Goal: Transaction & Acquisition: Subscribe to service/newsletter

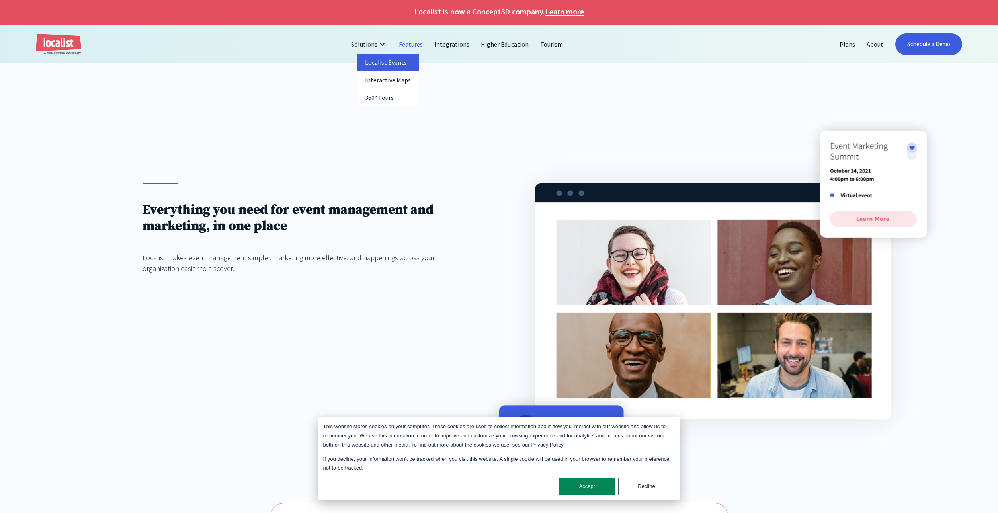
scroll to position [2, 0]
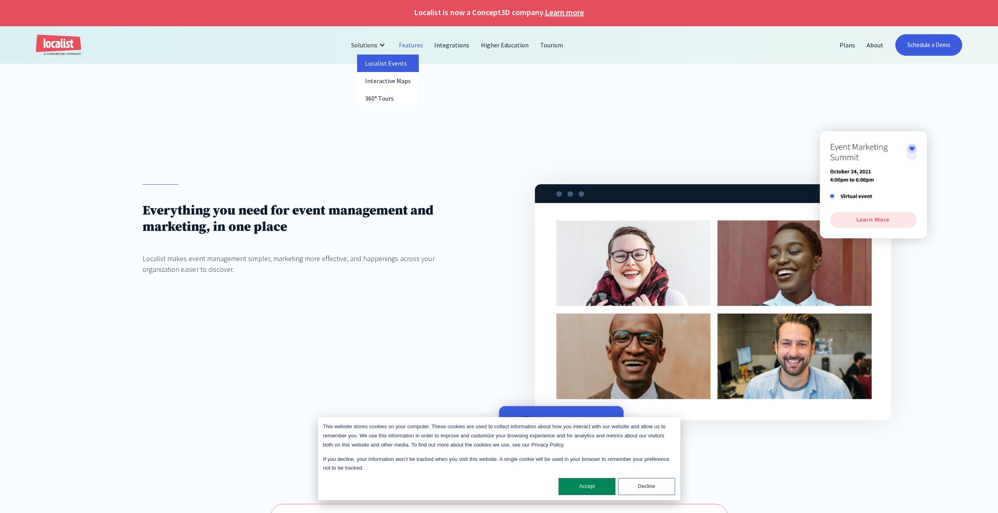
click at [387, 61] on link "Localist Events" at bounding box center [388, 64] width 62 height 18
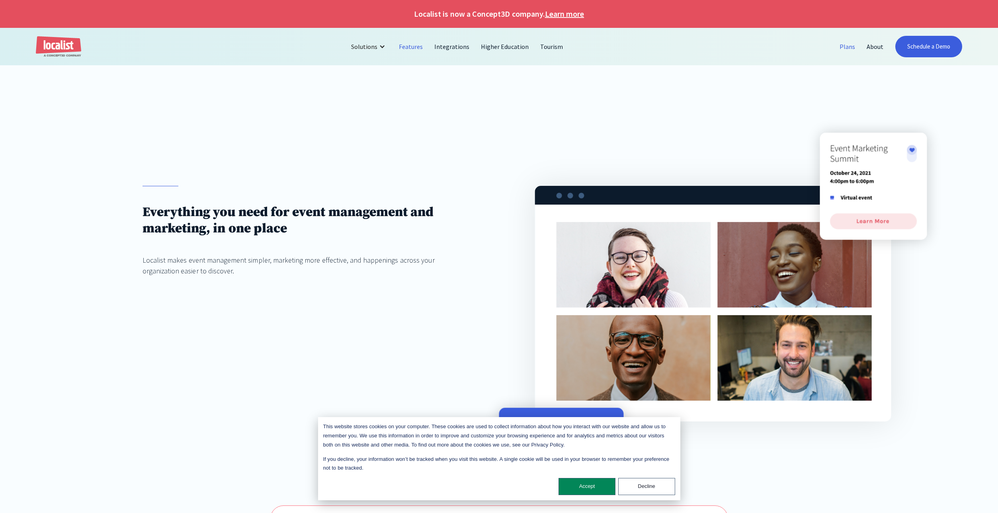
click at [847, 47] on link "Plans" at bounding box center [847, 46] width 27 height 19
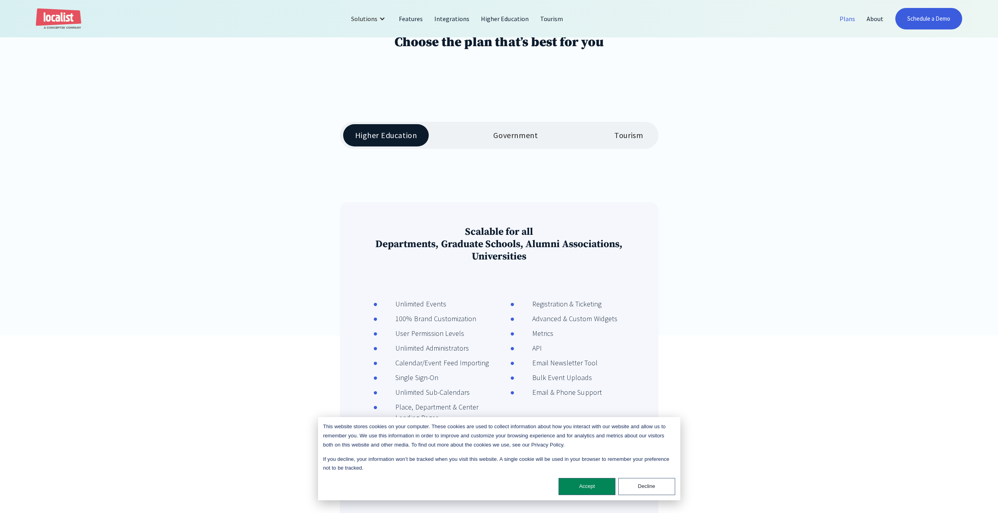
scroll to position [173, 0]
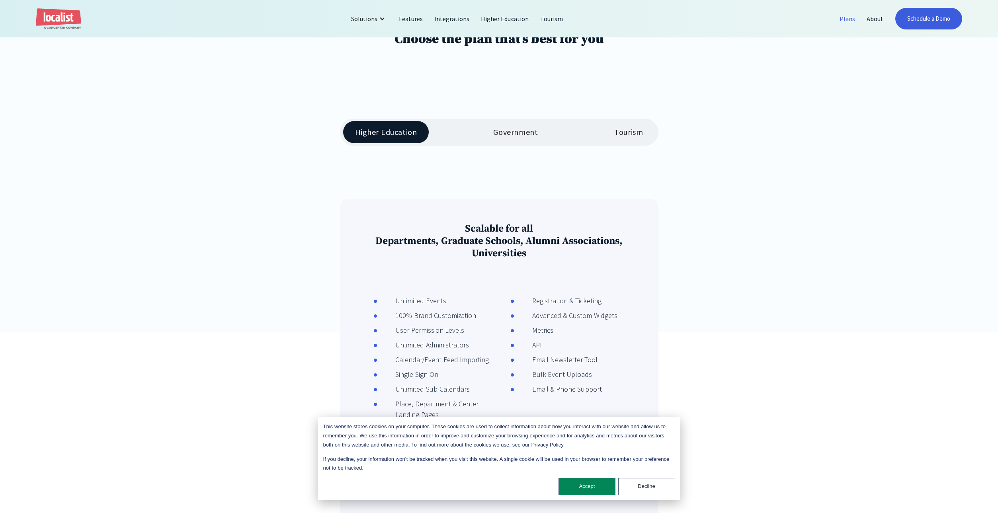
click at [631, 125] on link "Tourism" at bounding box center [628, 132] width 53 height 22
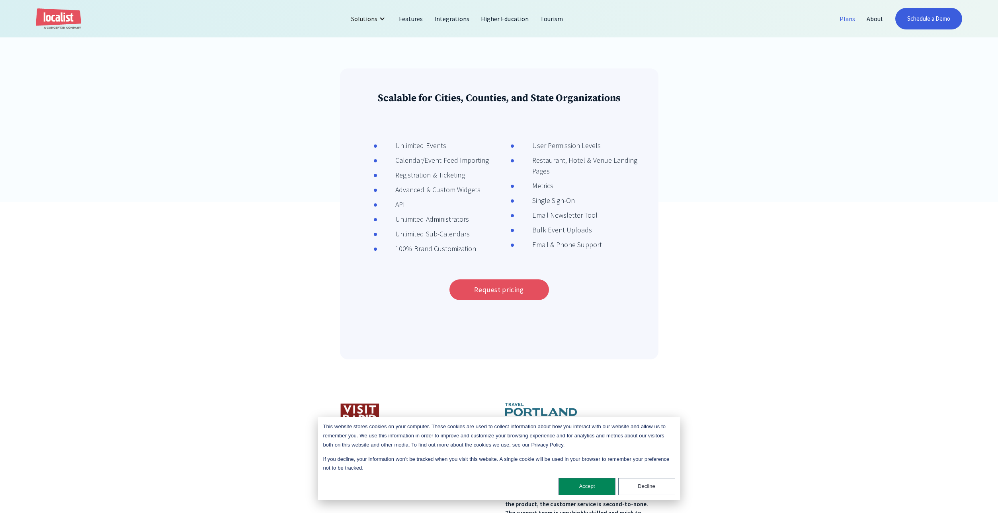
scroll to position [310, 0]
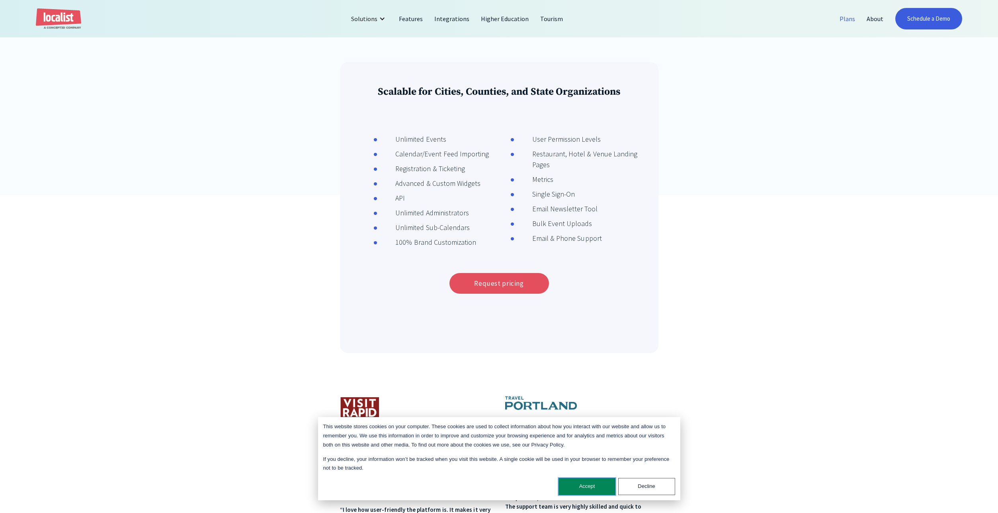
click at [596, 484] on button "Accept" at bounding box center [586, 486] width 57 height 17
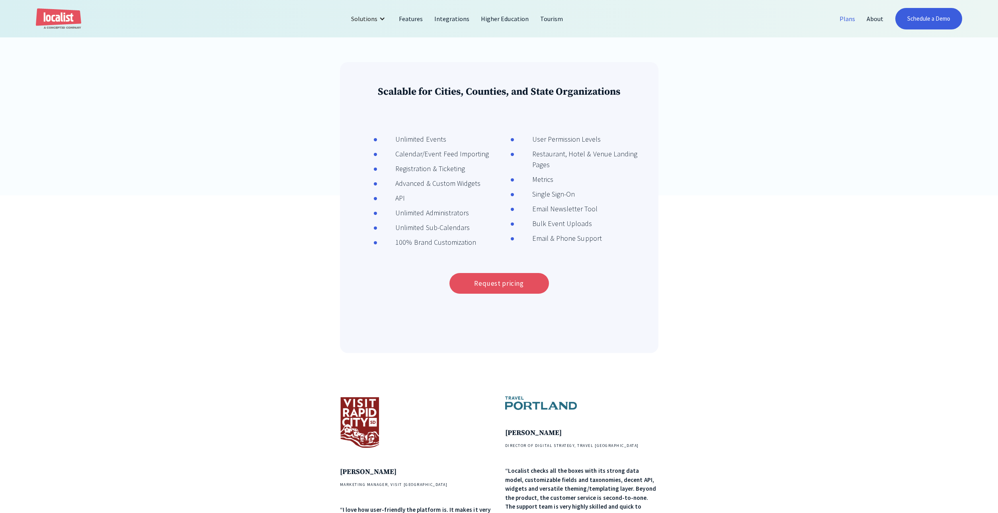
scroll to position [303, 0]
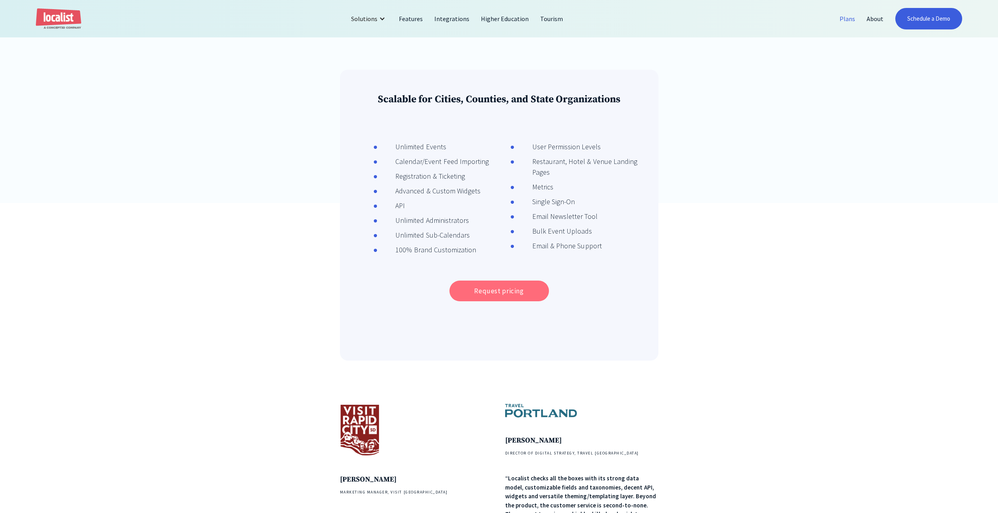
click at [500, 287] on link "Request pricing" at bounding box center [499, 291] width 100 height 21
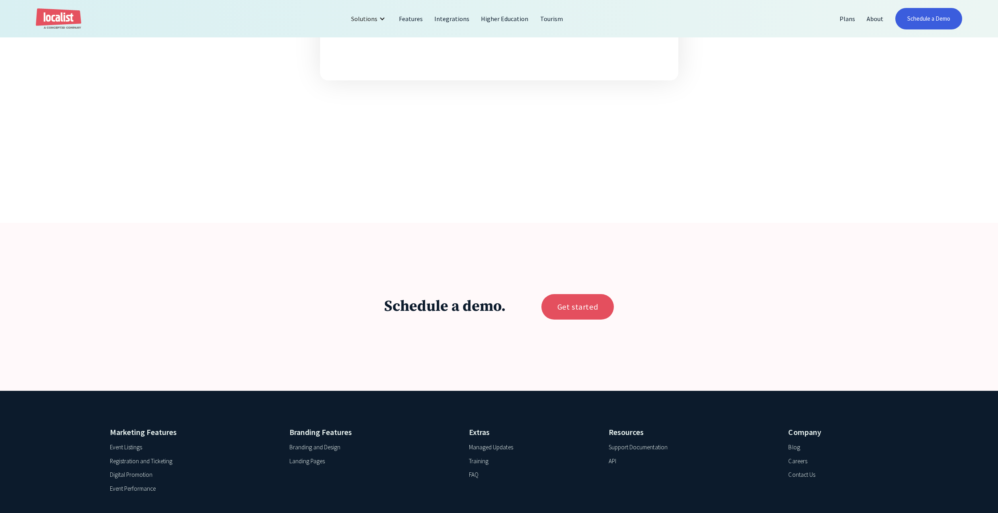
scroll to position [755, 0]
